Goal: Information Seeking & Learning: Learn about a topic

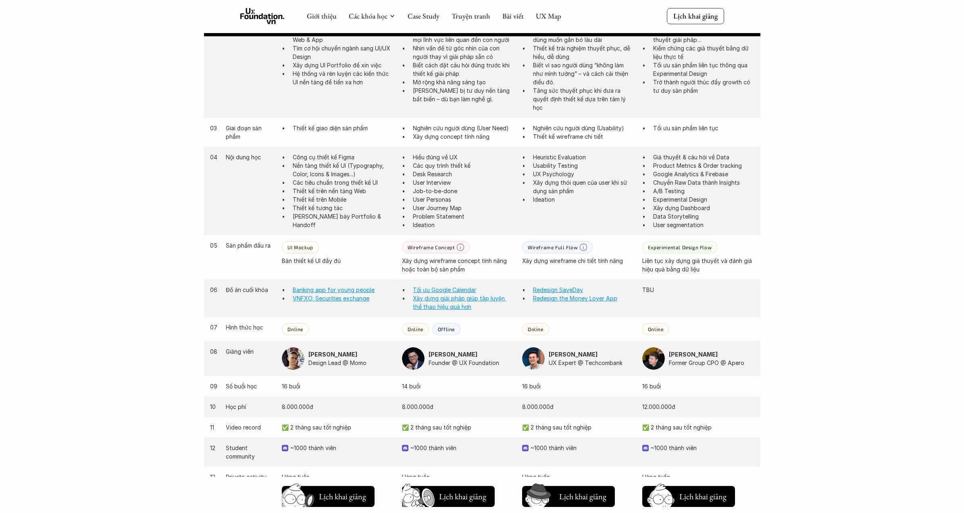
scroll to position [517, 0]
click at [846, 336] on div "Giới thiệu Các khóa học Case Study Truyện tranh Bài viết UX Map Lịch khai giảng…" at bounding box center [482, 223] width 964 height 1480
click at [562, 290] on link "Redesign SaveDay" at bounding box center [558, 292] width 50 height 7
click at [563, 299] on link "Redesign the Money Lover App" at bounding box center [575, 300] width 84 height 7
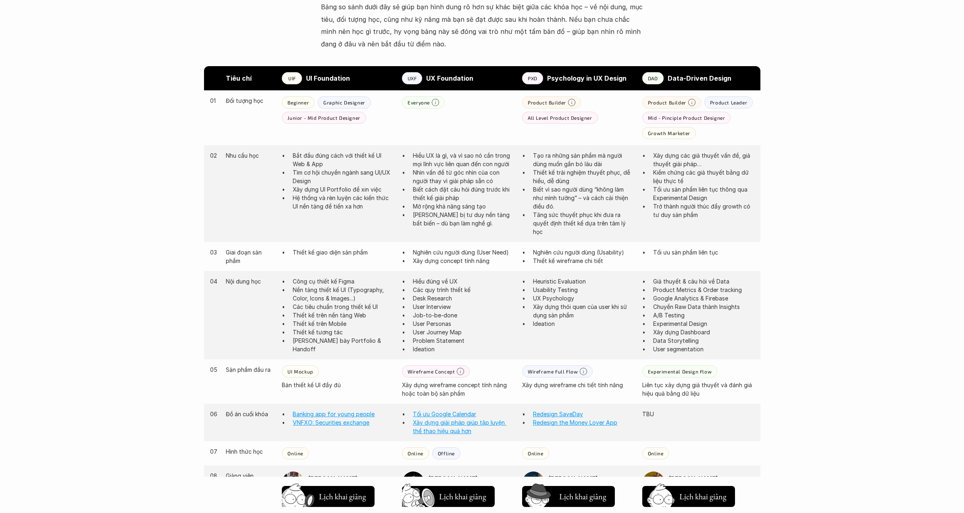
scroll to position [391, 0]
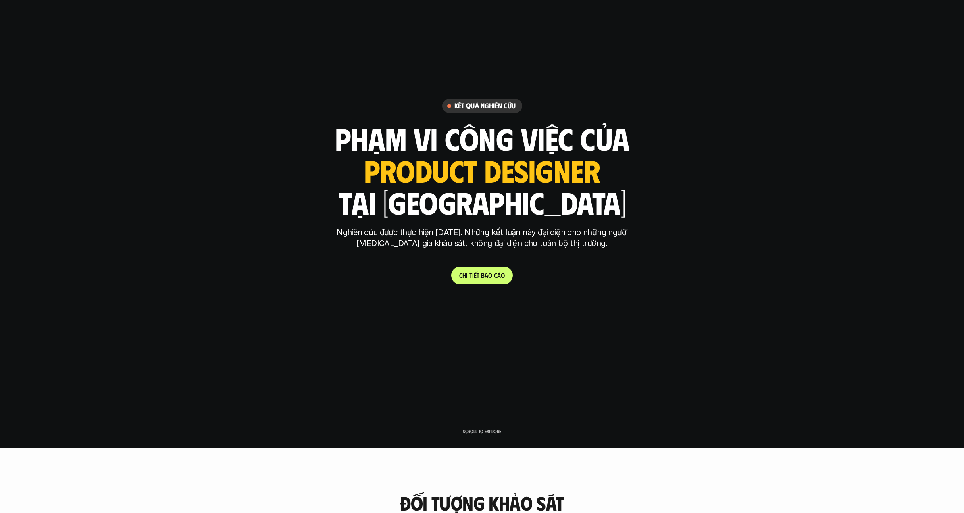
scroll to position [67, 0]
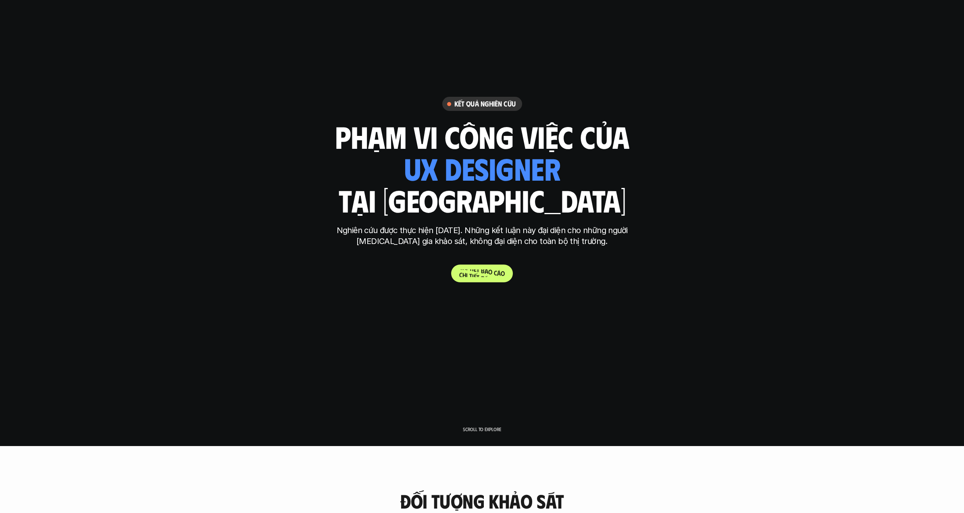
click at [487, 273] on p "C h i t i ế t b á o c á o" at bounding box center [482, 273] width 46 height 8
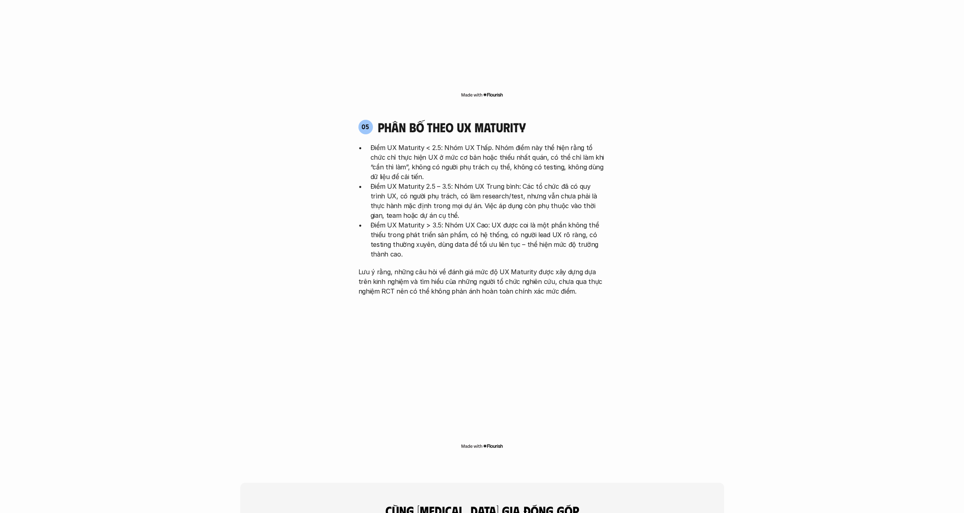
scroll to position [2345, 0]
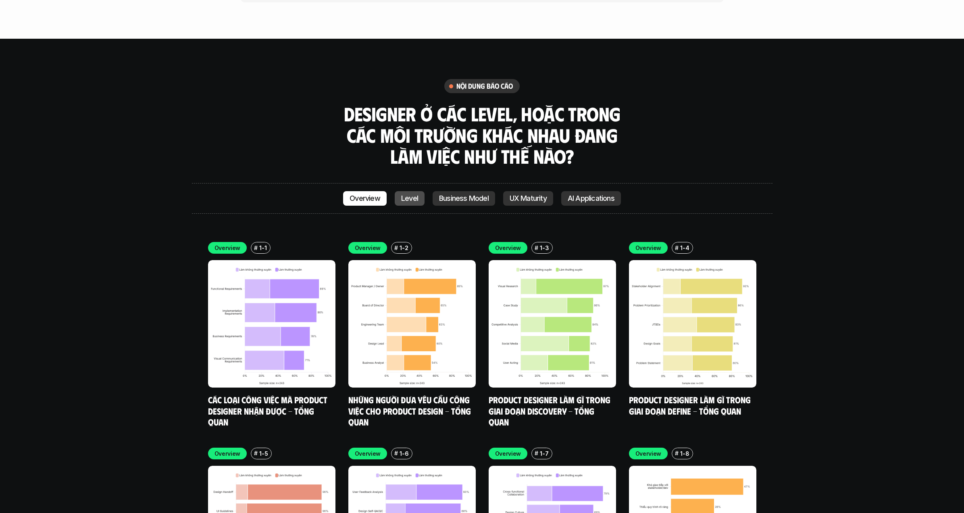
click at [410, 194] on p "Level" at bounding box center [409, 198] width 17 height 8
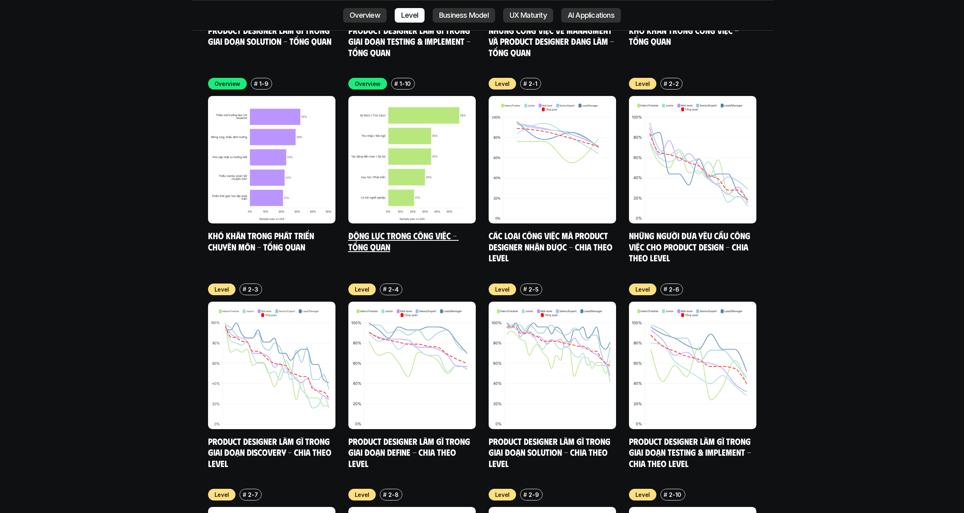
scroll to position [2922, 0]
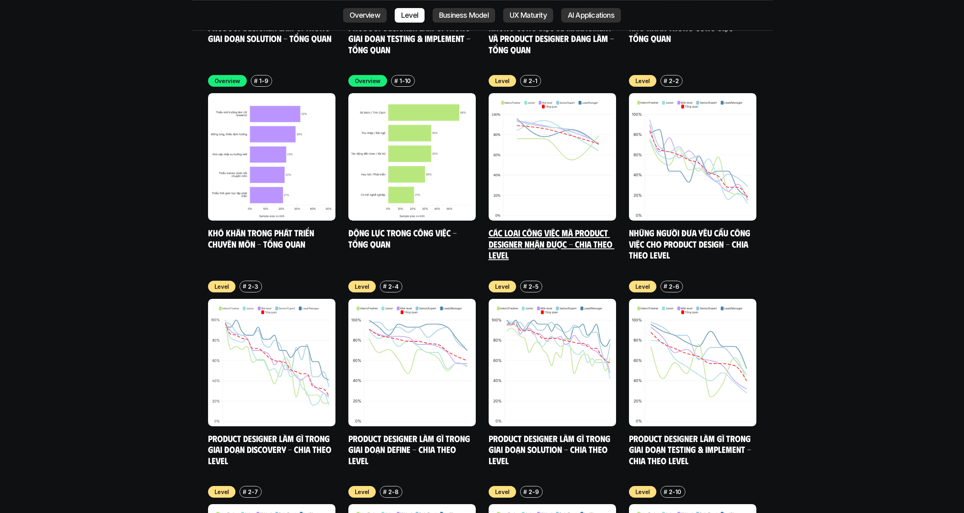
click at [559, 153] on img at bounding box center [552, 156] width 127 height 127
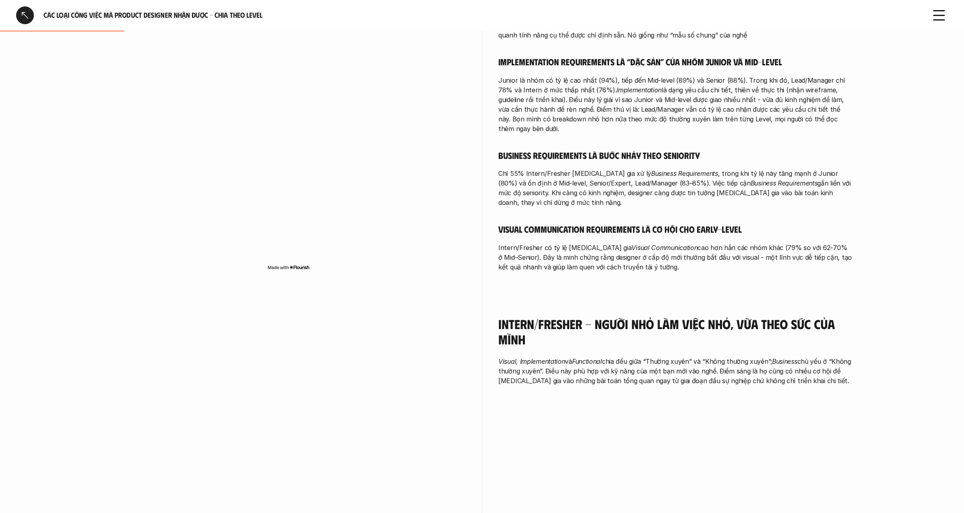
scroll to position [312, 0]
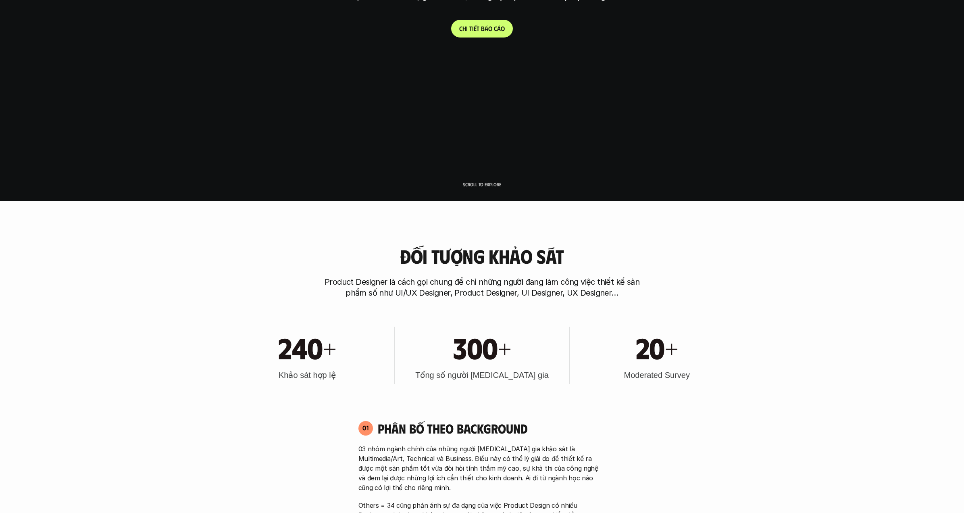
scroll to position [2922, 0]
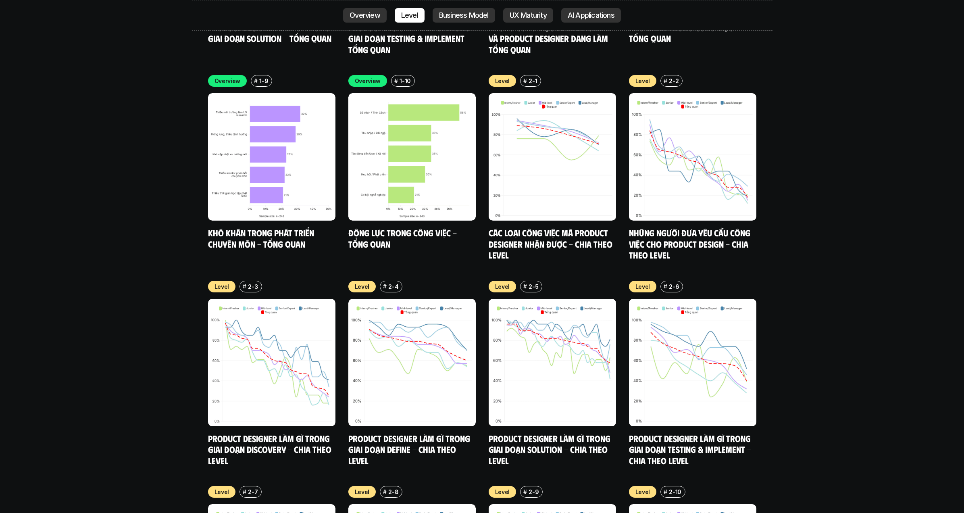
scroll to position [2345, 0]
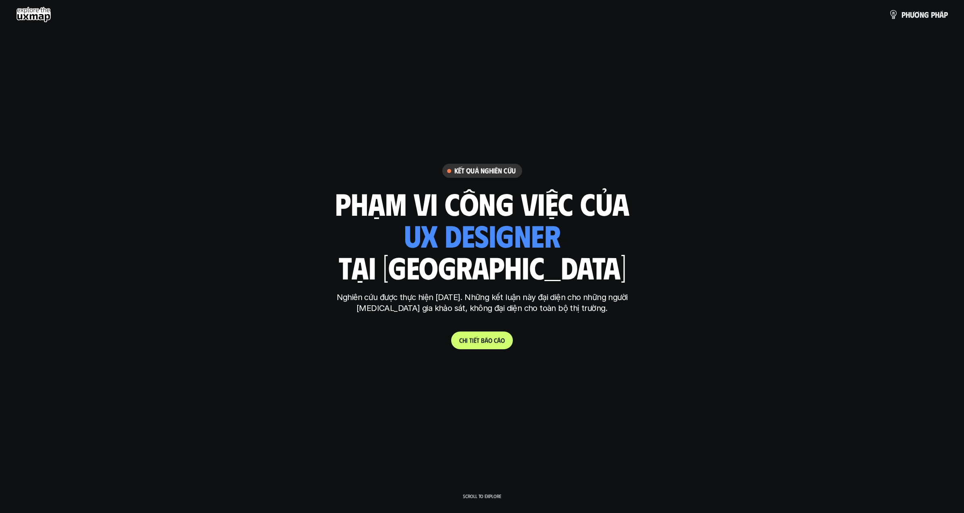
click at [482, 339] on p "C h i t i ế t b á o c á o" at bounding box center [482, 340] width 46 height 8
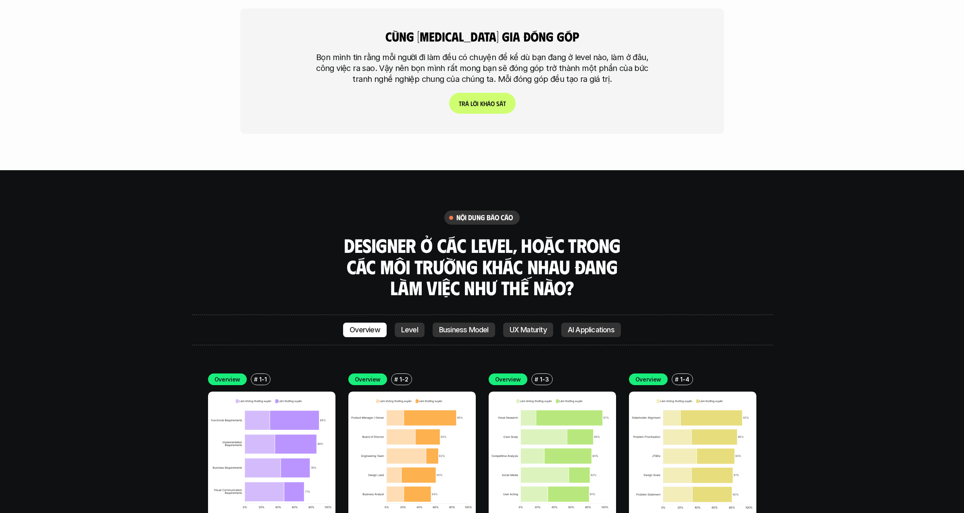
scroll to position [2345, 0]
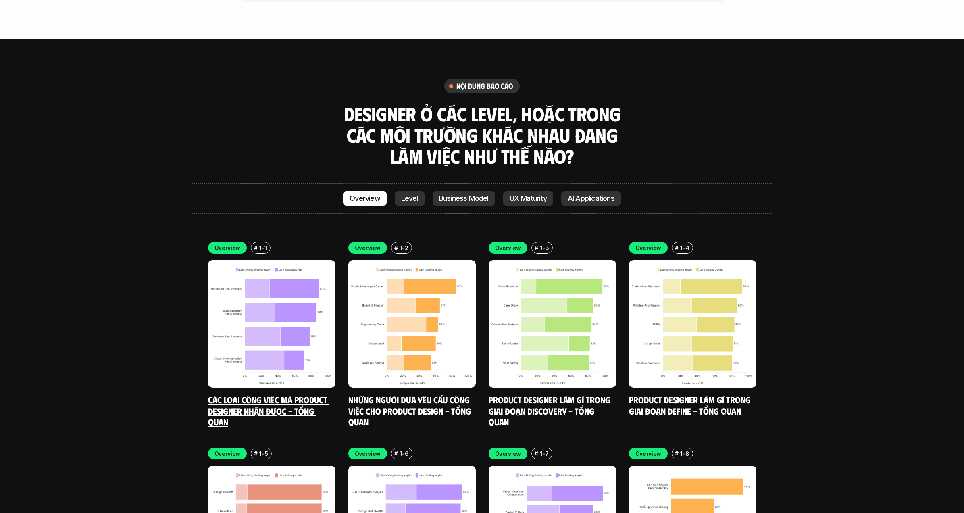
click at [289, 394] on link "Các loại công việc mà Product Designer nhận được - Tổng quan" at bounding box center [268, 410] width 121 height 33
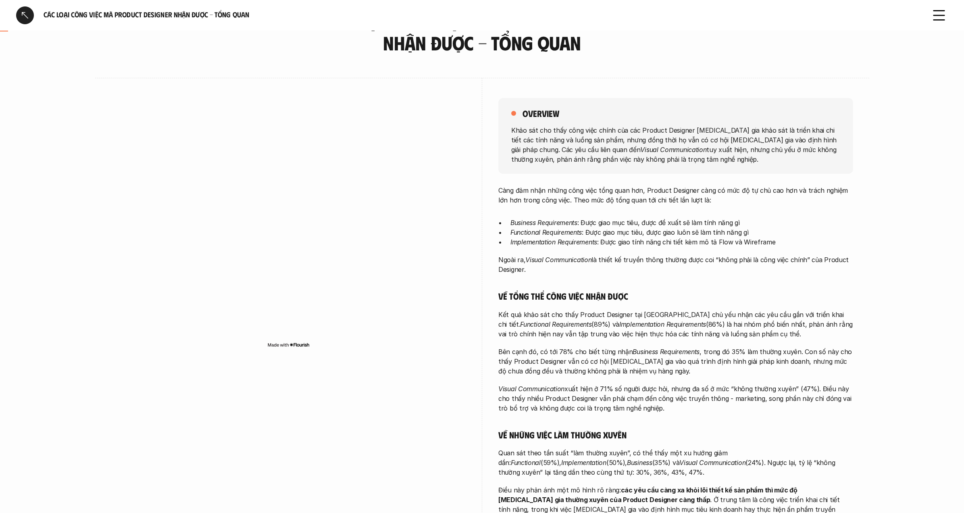
scroll to position [54, 0]
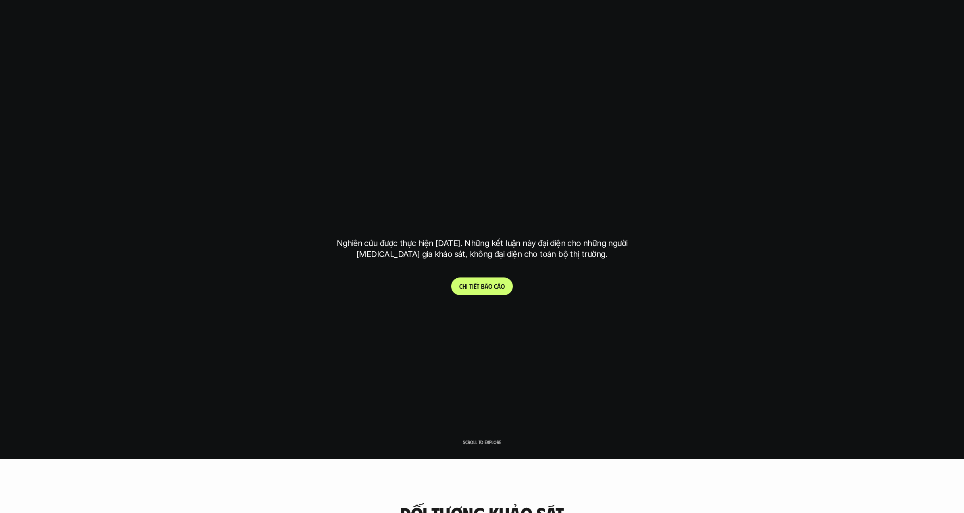
scroll to position [2345, 0]
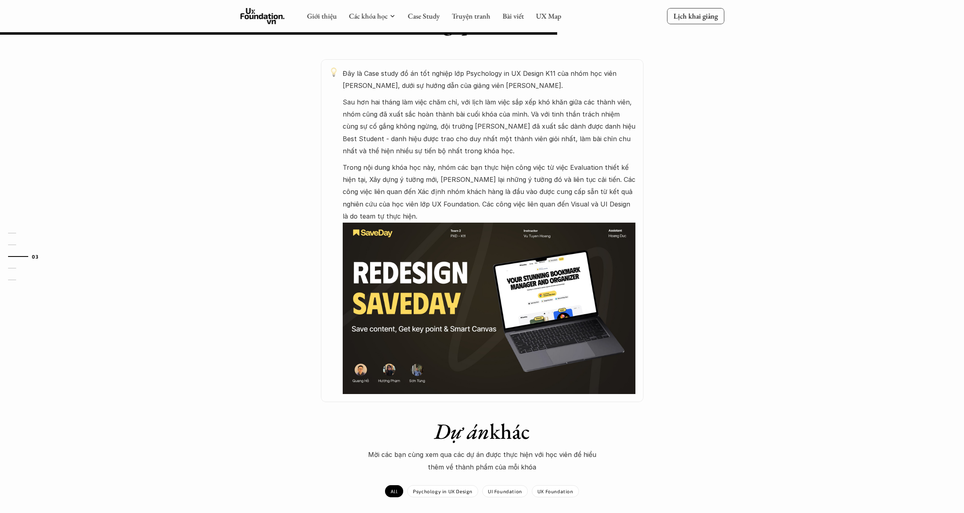
scroll to position [439, 0]
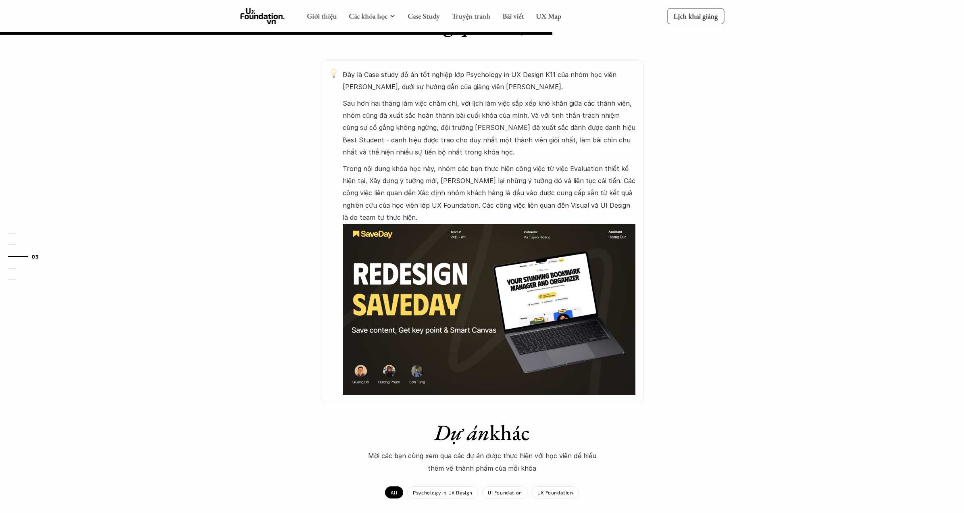
click at [477, 300] on img at bounding box center [489, 310] width 293 height 172
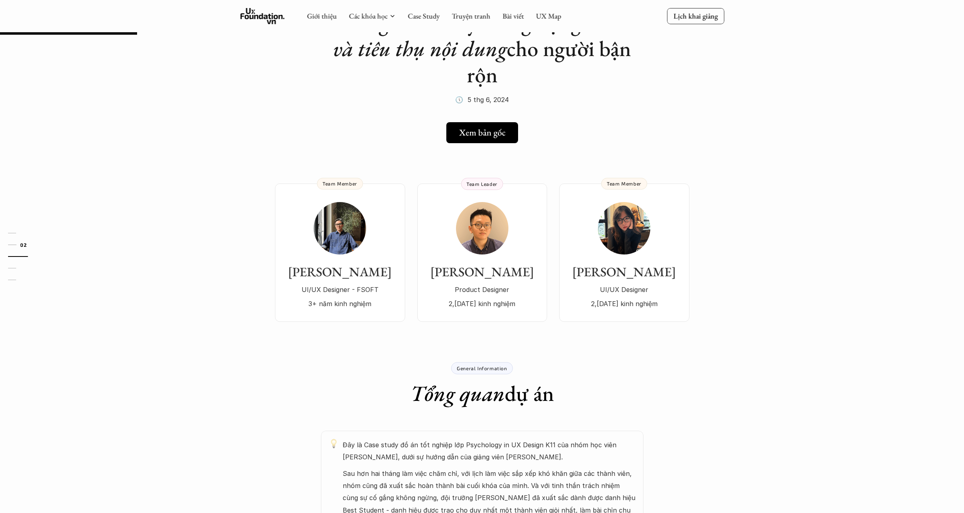
scroll to position [0, 0]
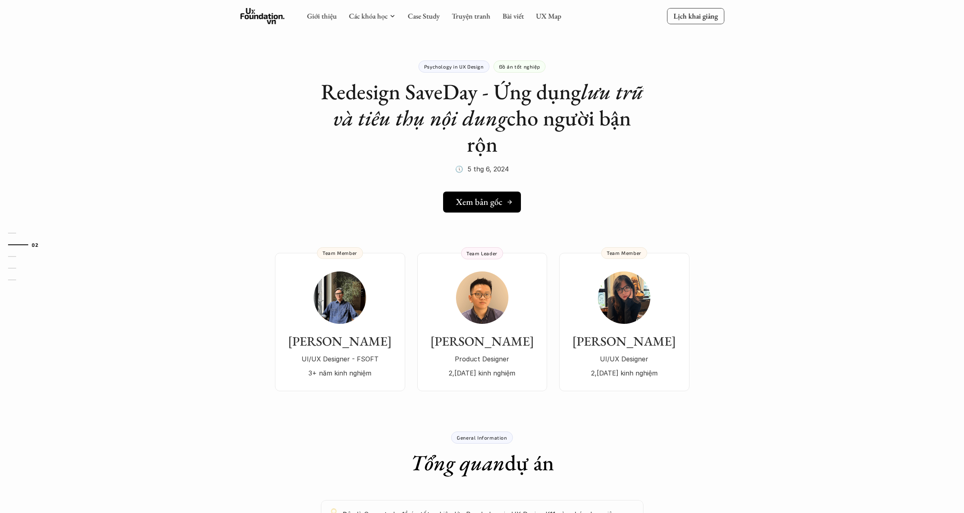
click at [495, 201] on h5 "Xem bản gốc" at bounding box center [479, 202] width 46 height 10
